Goal: Find contact information: Find contact information

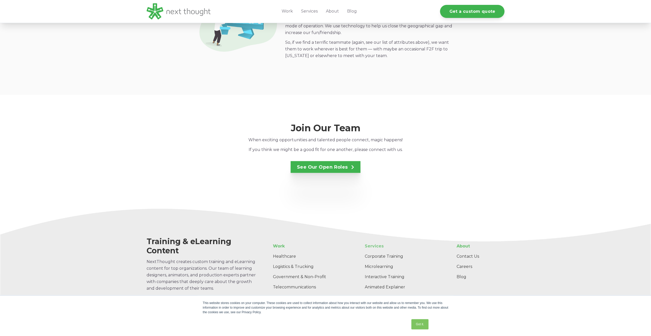
scroll to position [939, 0]
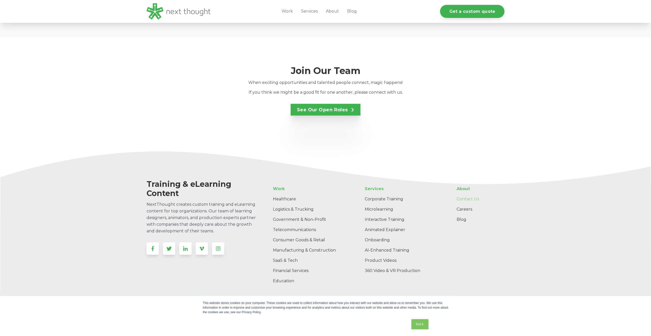
click at [467, 194] on link "Contact Us" at bounding box center [478, 199] width 52 height 10
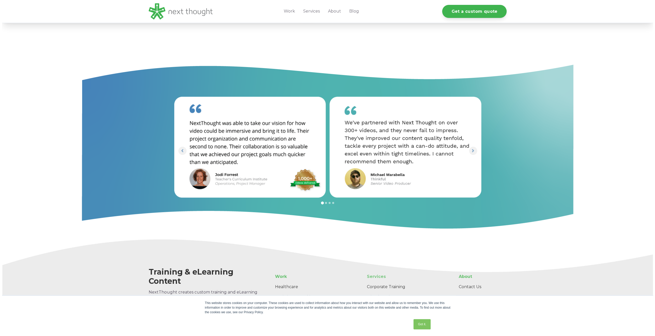
scroll to position [459, 0]
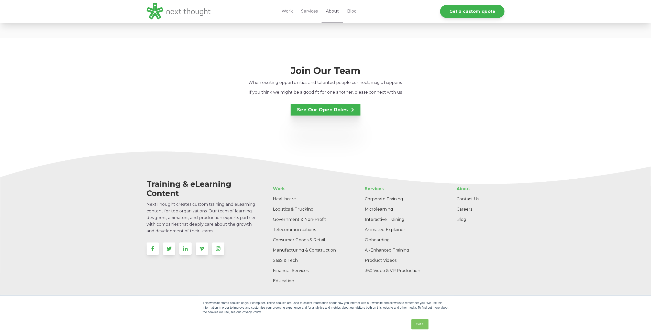
click at [329, 15] on link "About" at bounding box center [331, 11] width 21 height 23
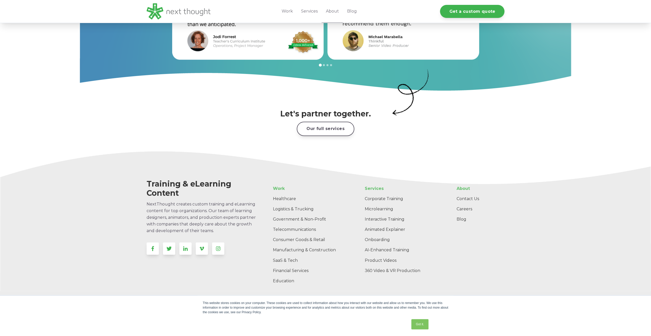
scroll to position [723, 0]
click at [149, 241] on link at bounding box center [152, 247] width 12 height 12
click at [183, 244] on link at bounding box center [185, 247] width 12 height 12
